Goal: Information Seeking & Learning: Learn about a topic

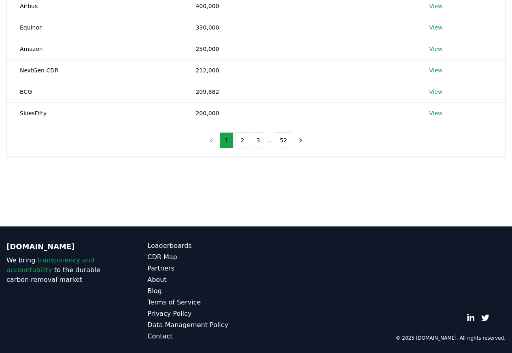
scroll to position [223, 0]
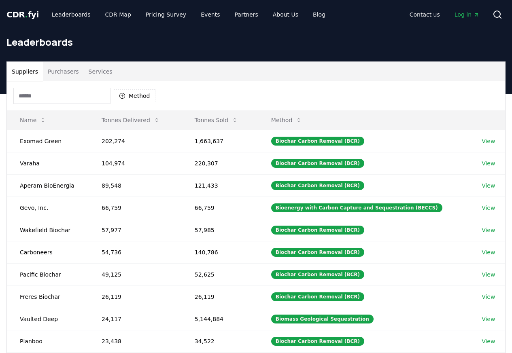
click at [55, 72] on button "Purchasers" at bounding box center [63, 71] width 41 height 19
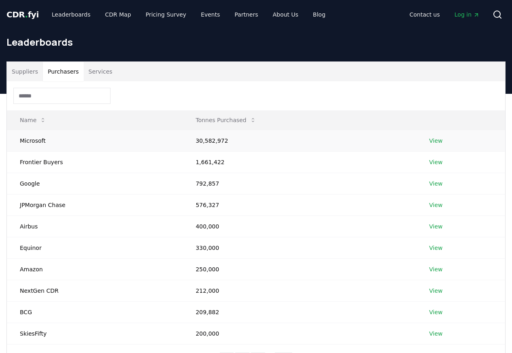
click at [435, 142] on link "View" at bounding box center [435, 141] width 13 height 8
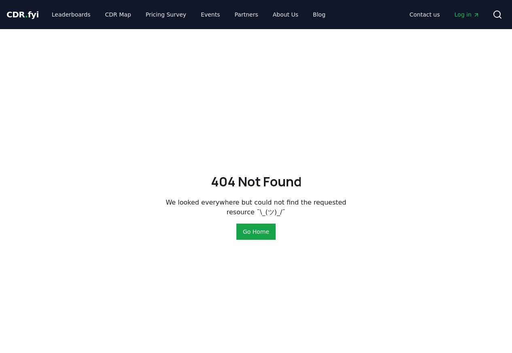
click at [271, 337] on div "404 Not Found We looked everywhere but could not find the requested resource ¯\…" at bounding box center [256, 205] width 512 height 353
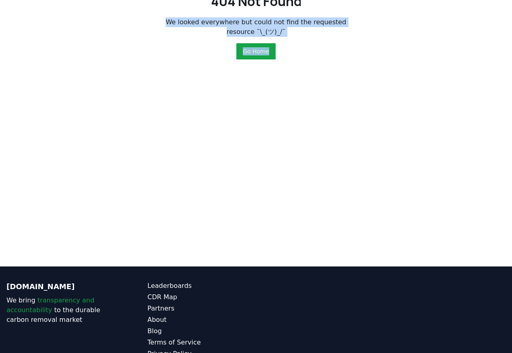
scroll to position [223, 0]
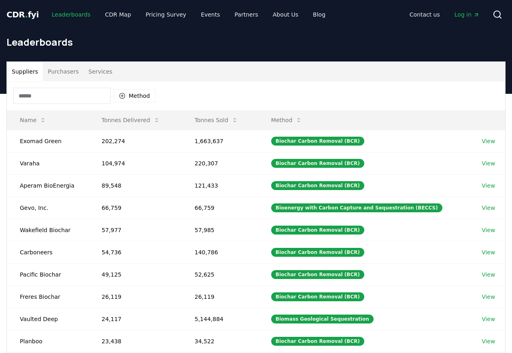
click at [54, 14] on link "Leaderboards" at bounding box center [71, 14] width 52 height 15
click at [59, 57] on div "Leaderboards" at bounding box center [256, 45] width 512 height 32
click at [57, 72] on button "Purchasers" at bounding box center [63, 71] width 41 height 19
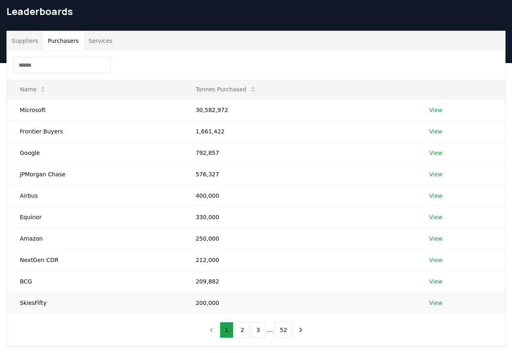
scroll to position [223, 0]
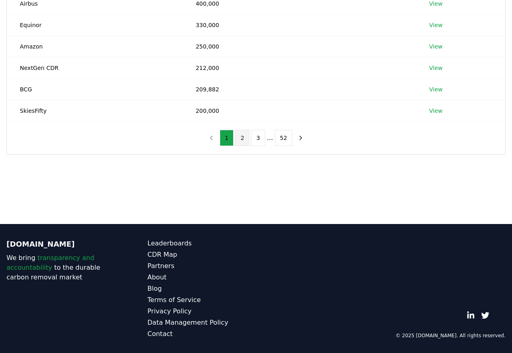
click at [243, 139] on button "2" at bounding box center [242, 138] width 14 height 16
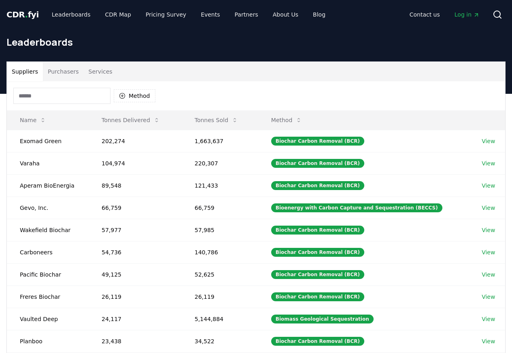
click at [59, 73] on button "Purchasers" at bounding box center [63, 71] width 41 height 19
click at [55, 72] on button "Purchasers" at bounding box center [63, 71] width 41 height 19
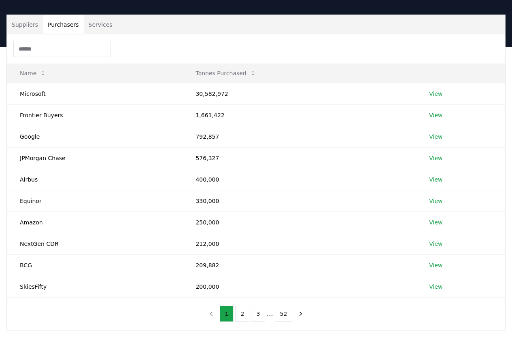
scroll to position [223, 0]
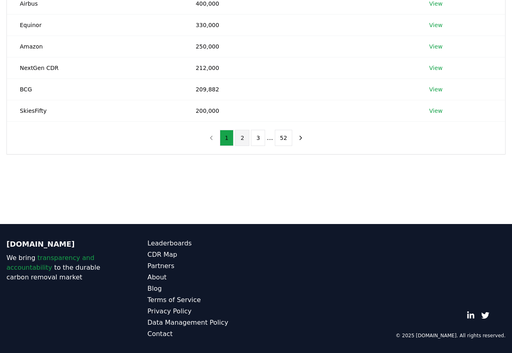
click at [244, 138] on button "2" at bounding box center [242, 138] width 14 height 16
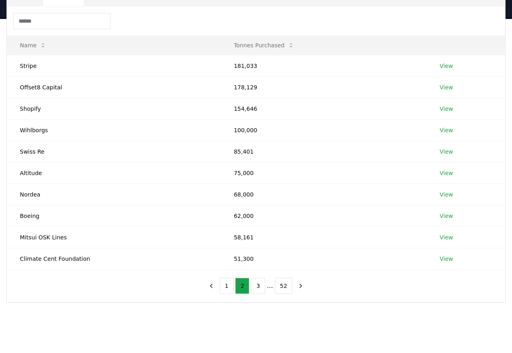
scroll to position [0, 0]
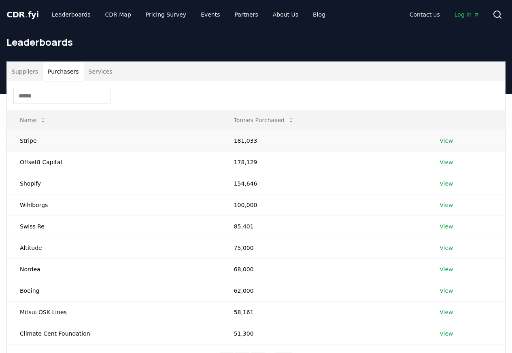
click at [261, 139] on td "181,033" at bounding box center [324, 140] width 206 height 21
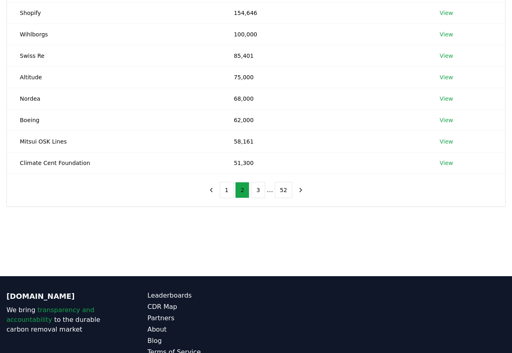
scroll to position [223, 0]
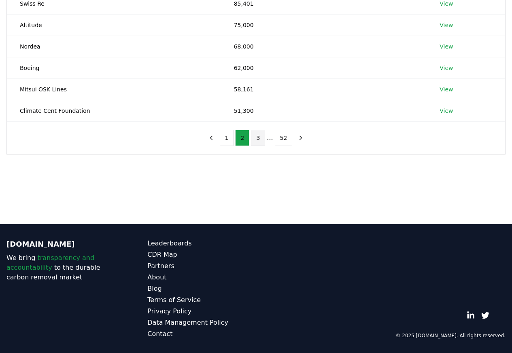
click at [261, 139] on button "3" at bounding box center [258, 138] width 14 height 16
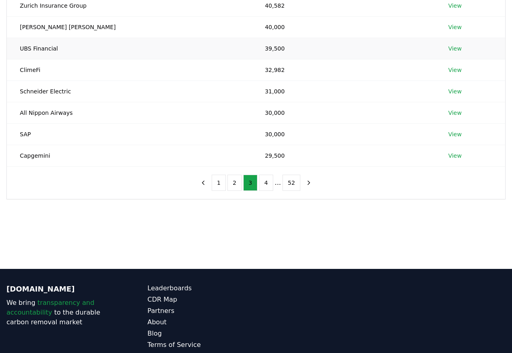
scroll to position [0, 0]
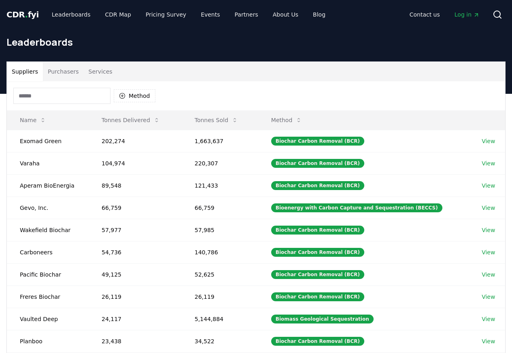
click at [57, 73] on button "Purchasers" at bounding box center [63, 71] width 41 height 19
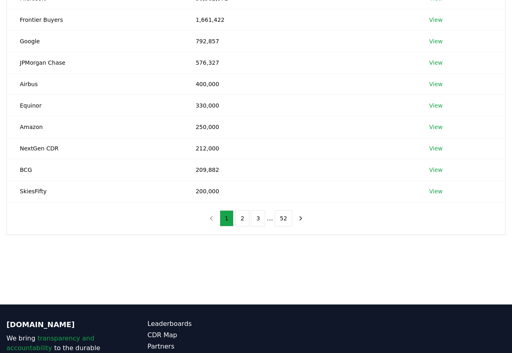
scroll to position [223, 0]
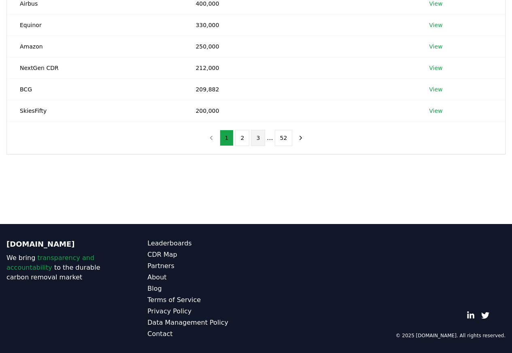
click at [262, 139] on button "3" at bounding box center [258, 138] width 14 height 16
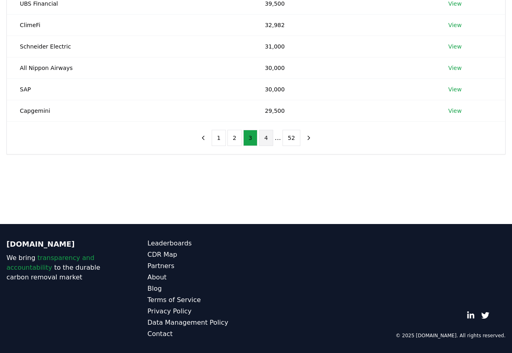
click at [263, 141] on button "4" at bounding box center [266, 138] width 14 height 16
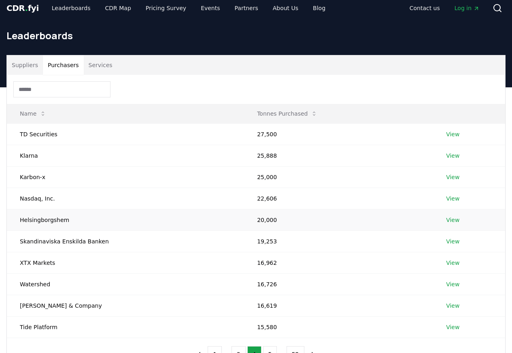
scroll to position [0, 0]
